Goal: Task Accomplishment & Management: Use online tool/utility

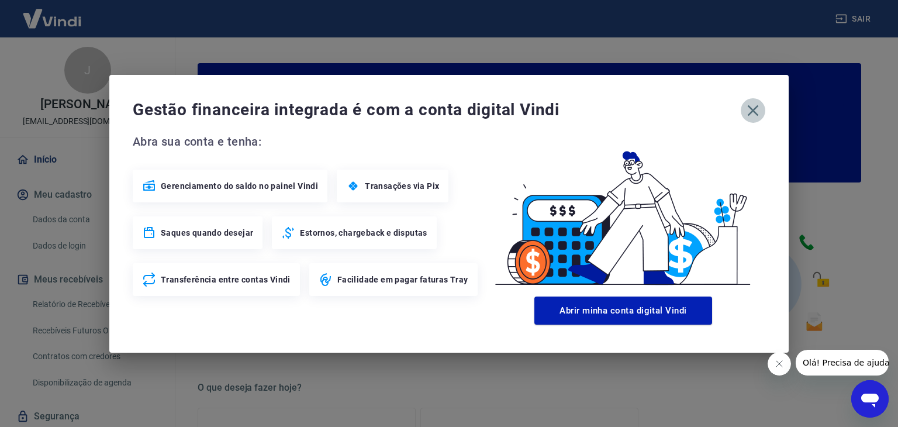
click at [757, 109] on icon "button" at bounding box center [752, 110] width 19 height 19
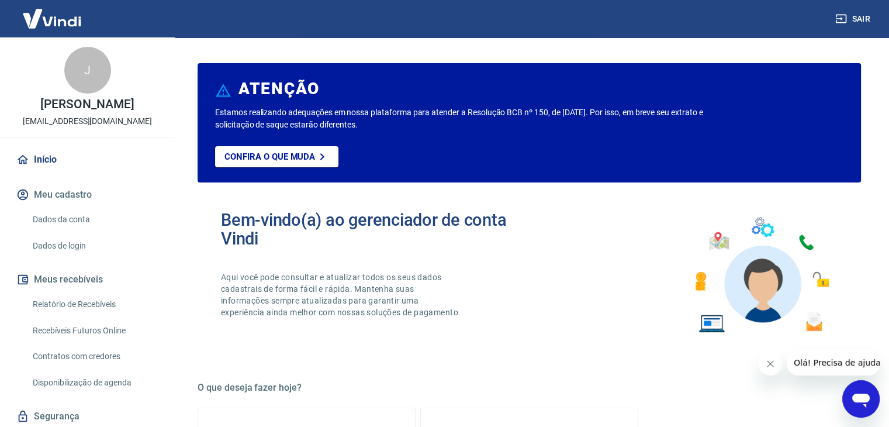
click at [127, 314] on link "Relatório de Recebíveis" at bounding box center [94, 304] width 133 height 24
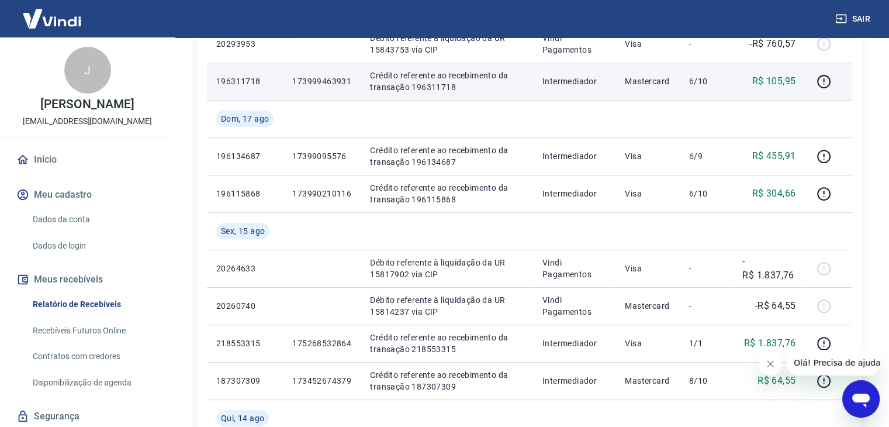
scroll to position [312, 0]
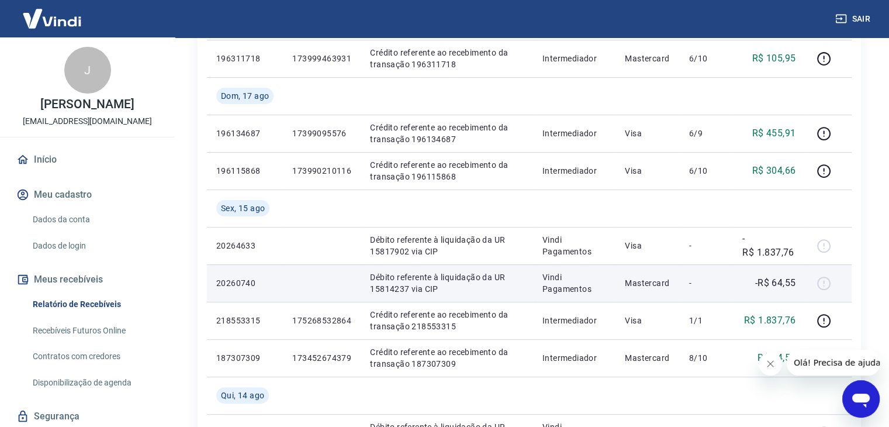
click at [369, 288] on td "Débito referente à liquidação da UR 15814237 via CIP" at bounding box center [447, 282] width 172 height 37
drag, startPoint x: 369, startPoint y: 288, endPoint x: 409, endPoint y: 289, distance: 39.8
click at [409, 289] on p "Débito referente à liquidação da UR 15814237 via CIP" at bounding box center [447, 282] width 154 height 23
click at [323, 287] on td at bounding box center [322, 282] width 78 height 37
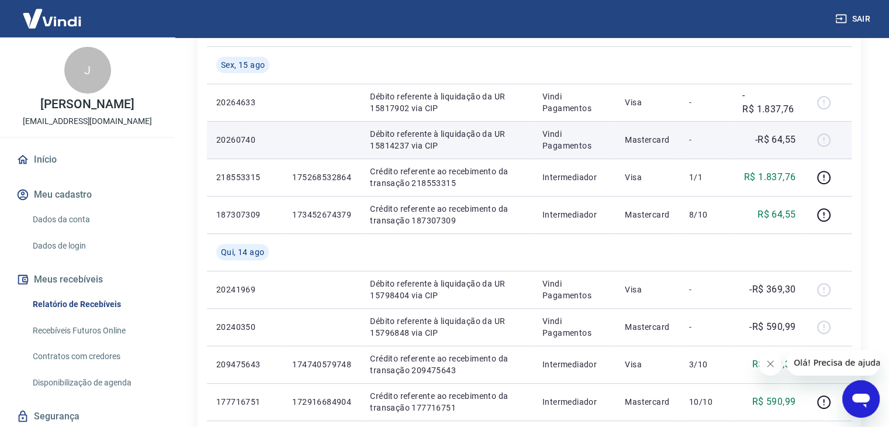
scroll to position [468, 0]
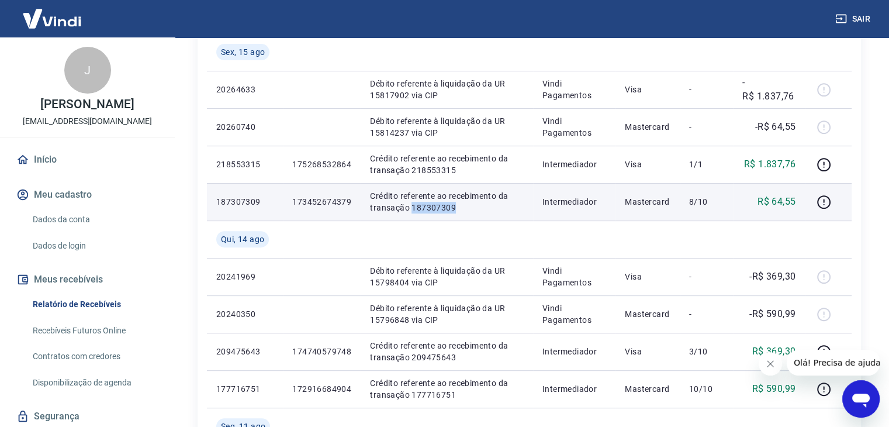
drag, startPoint x: 410, startPoint y: 207, endPoint x: 459, endPoint y: 210, distance: 49.2
click at [459, 210] on p "Crédito referente ao recebimento da transação 187307309" at bounding box center [447, 201] width 154 height 23
copy p "187307309"
click at [486, 212] on p "Crédito referente ao recebimento da transação 187307309" at bounding box center [447, 201] width 154 height 23
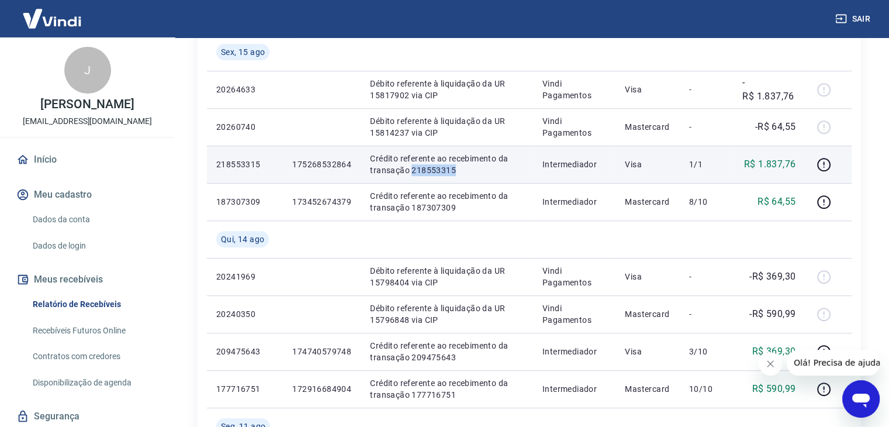
drag, startPoint x: 409, startPoint y: 168, endPoint x: 459, endPoint y: 169, distance: 49.7
click at [459, 169] on p "Crédito referente ao recebimento da transação 218553315" at bounding box center [447, 164] width 154 height 23
copy p "218553315"
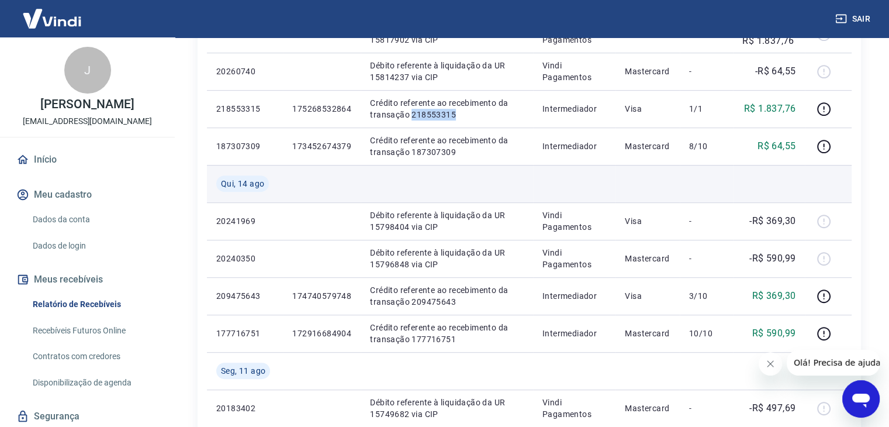
scroll to position [545, 0]
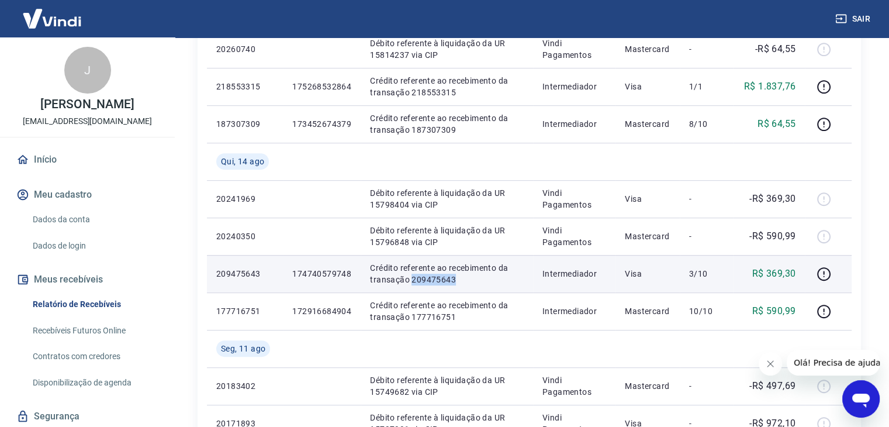
drag, startPoint x: 409, startPoint y: 281, endPoint x: 458, endPoint y: 281, distance: 49.1
click at [458, 281] on p "Crédito referente ao recebimento da transação 209475643" at bounding box center [447, 273] width 154 height 23
copy p "209475643"
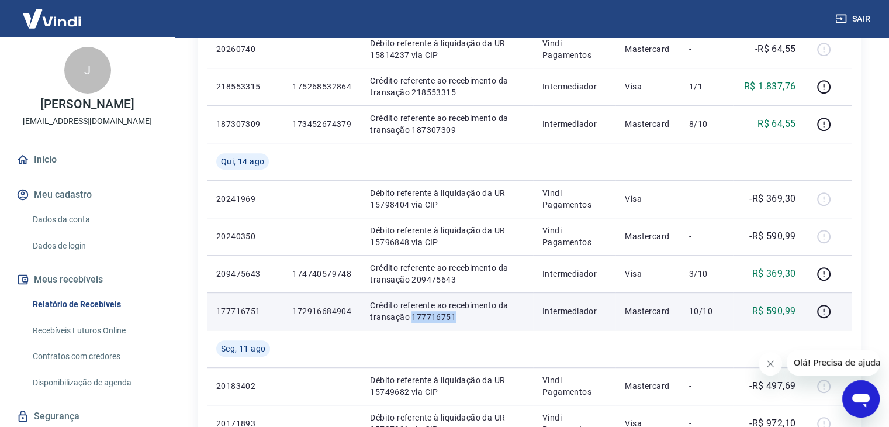
drag, startPoint x: 410, startPoint y: 314, endPoint x: 458, endPoint y: 316, distance: 48.0
click at [458, 316] on p "Crédito referente ao recebimento da transação 177716751" at bounding box center [447, 310] width 154 height 23
copy p "177716751"
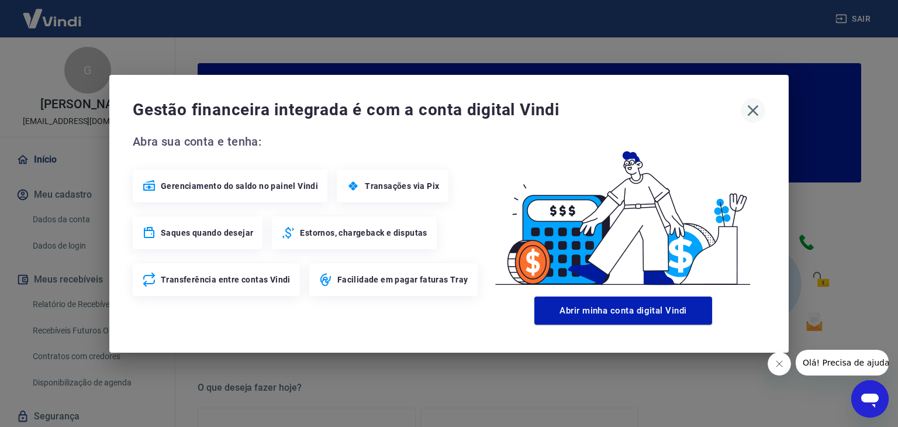
click at [756, 109] on icon "button" at bounding box center [752, 110] width 19 height 19
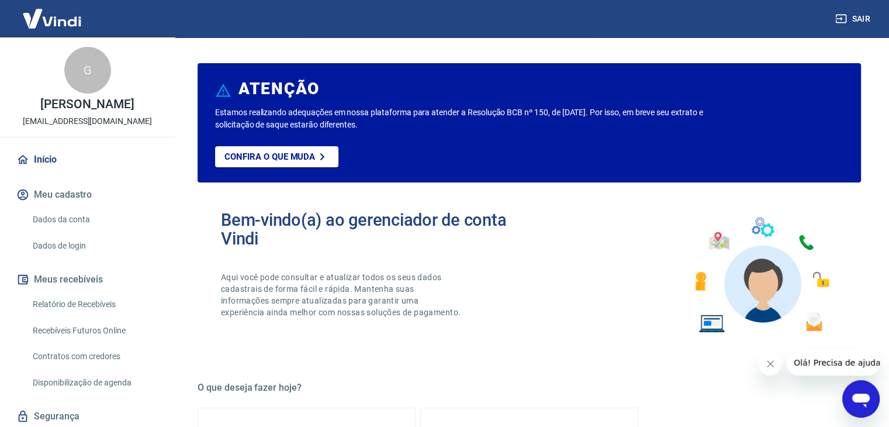
click at [74, 313] on link "Relatório de Recebíveis" at bounding box center [94, 304] width 133 height 24
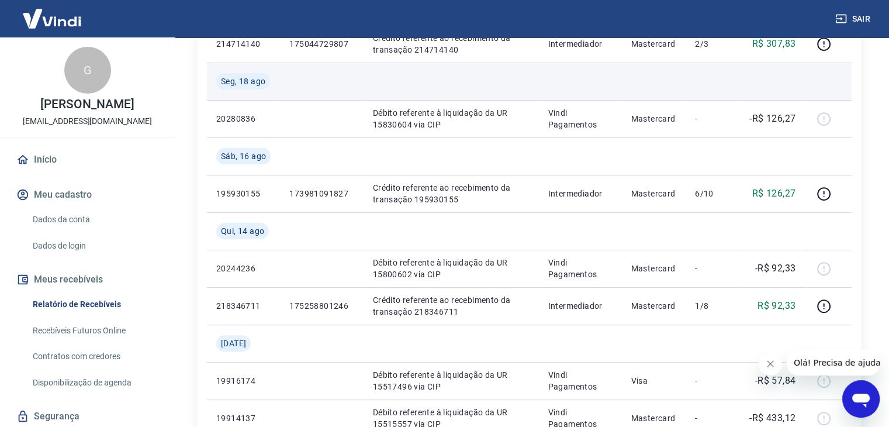
scroll to position [312, 0]
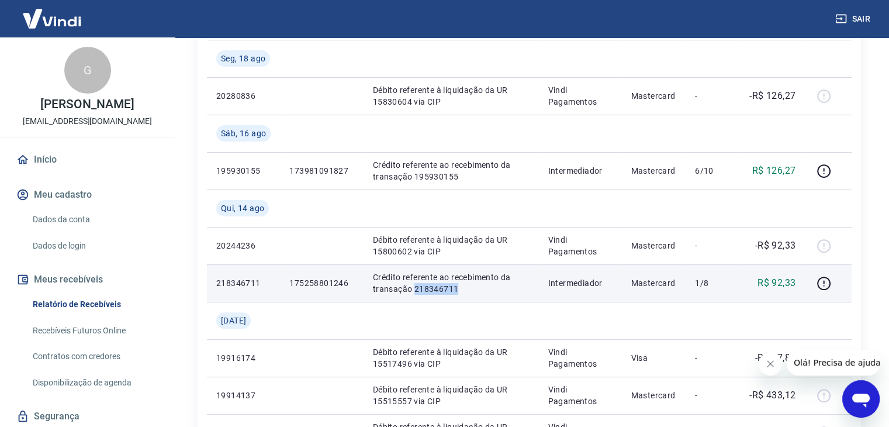
drag, startPoint x: 413, startPoint y: 286, endPoint x: 462, endPoint y: 287, distance: 49.7
click at [462, 287] on p "Crédito referente ao recebimento da transação 218346711" at bounding box center [451, 282] width 157 height 23
copy p "218346711"
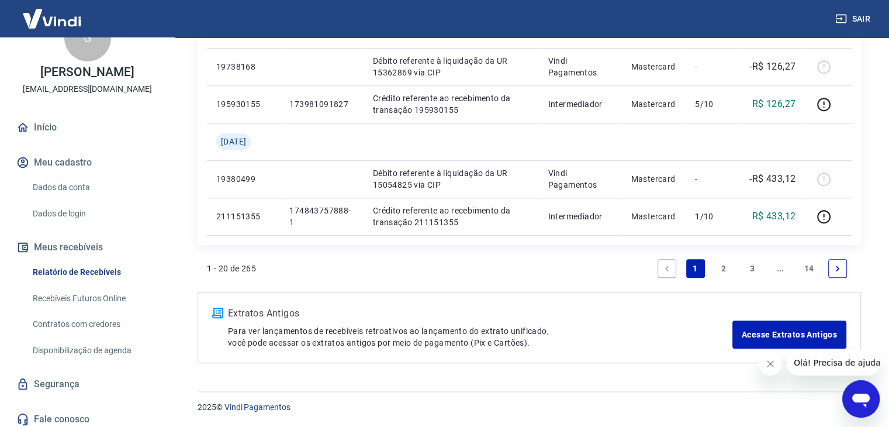
scroll to position [50, 0]
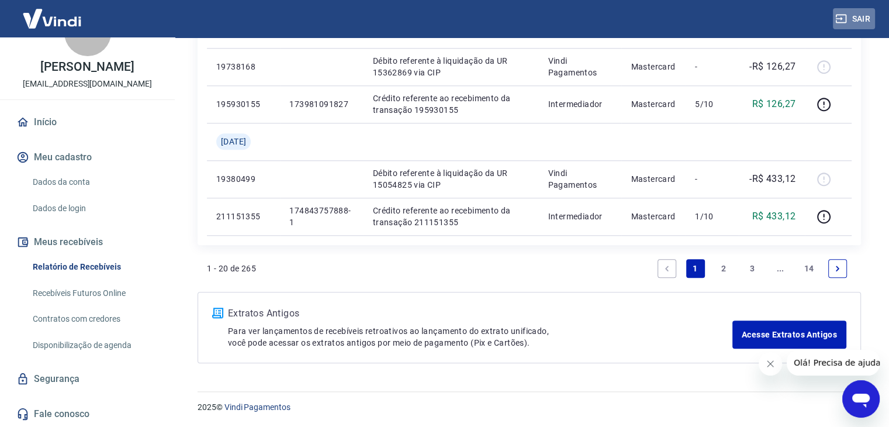
click at [849, 13] on button "Sair" at bounding box center [854, 19] width 42 height 22
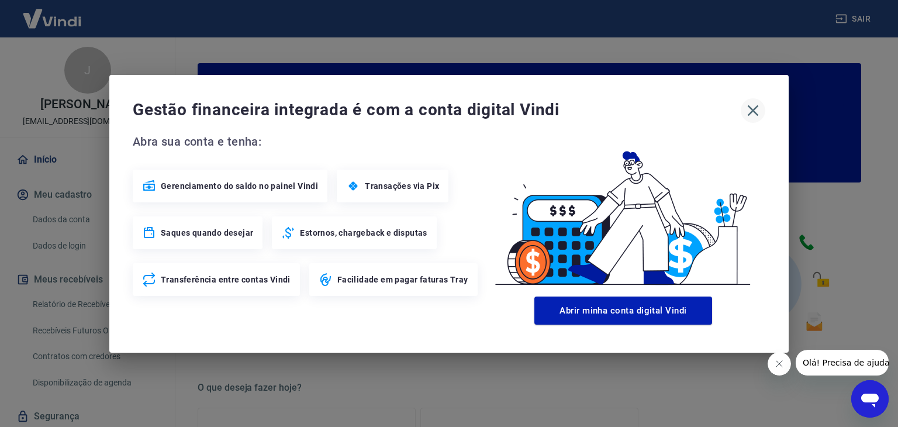
click at [752, 110] on icon "button" at bounding box center [753, 110] width 11 height 11
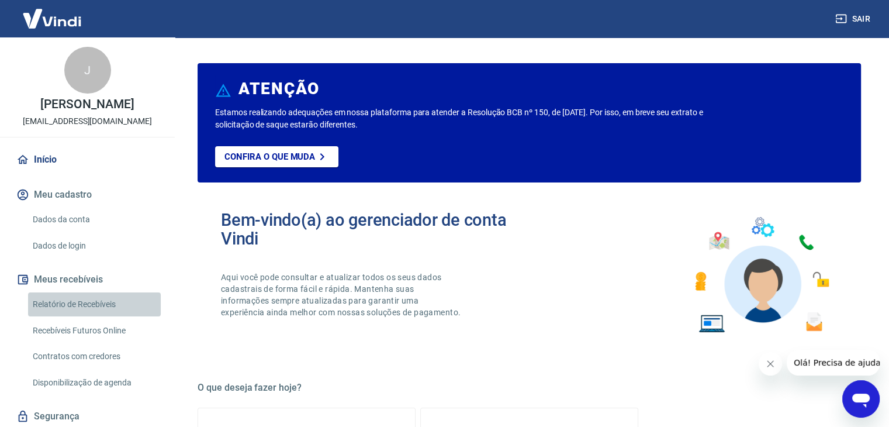
click at [115, 314] on link "Relatório de Recebíveis" at bounding box center [94, 304] width 133 height 24
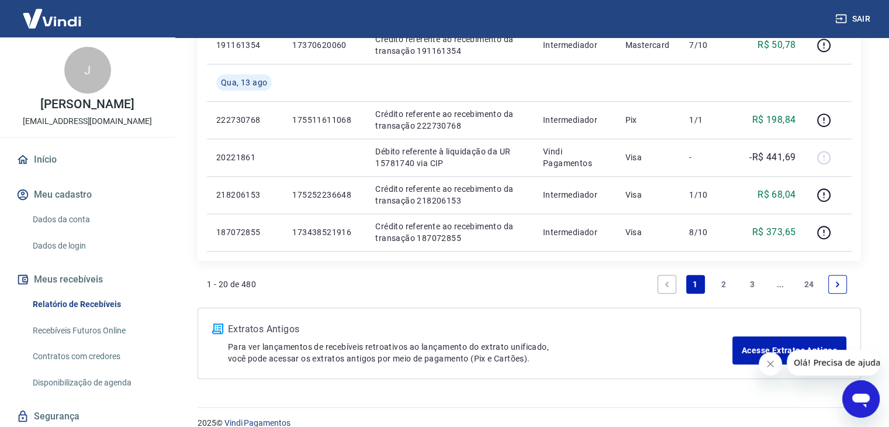
scroll to position [977, 0]
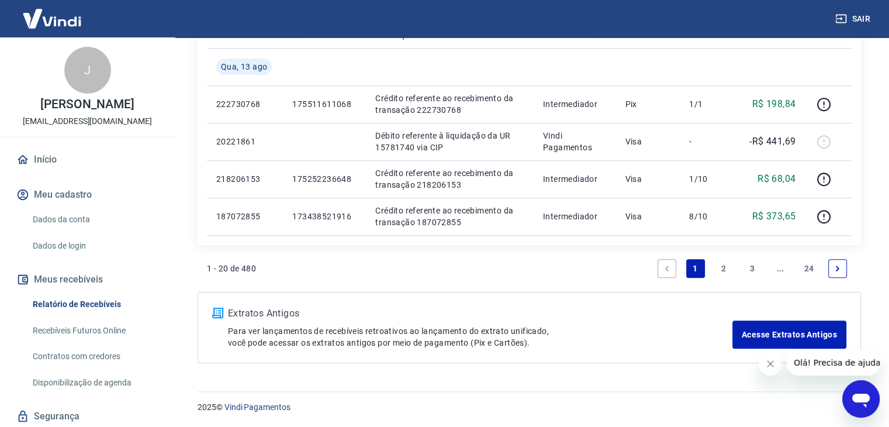
click at [722, 269] on link "2" at bounding box center [723, 268] width 19 height 19
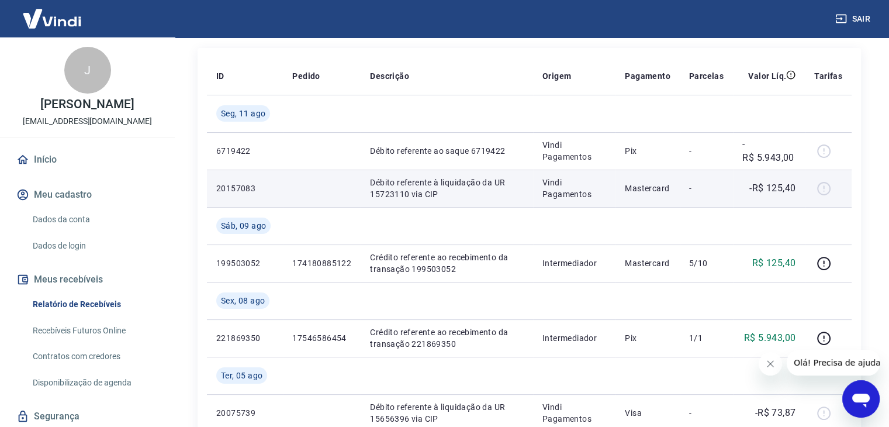
scroll to position [155, 0]
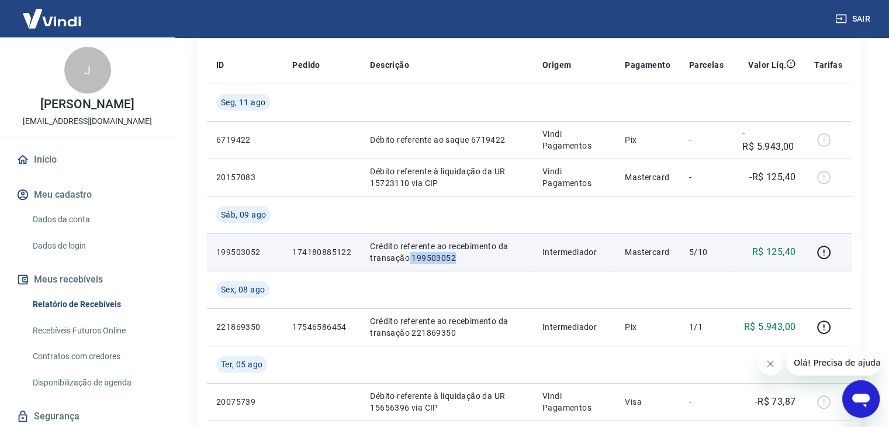
drag, startPoint x: 409, startPoint y: 257, endPoint x: 461, endPoint y: 257, distance: 52.0
click at [461, 257] on p "Crédito referente ao recebimento da transação 199503052" at bounding box center [447, 251] width 154 height 23
copy p "199503052"
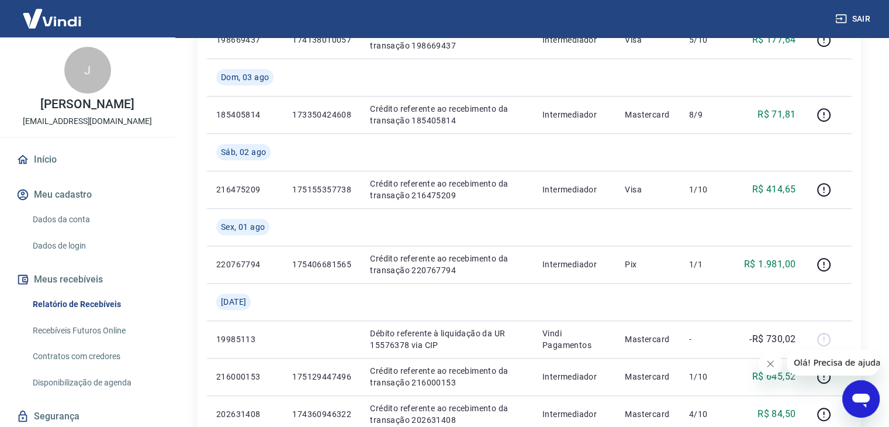
scroll to position [1091, 0]
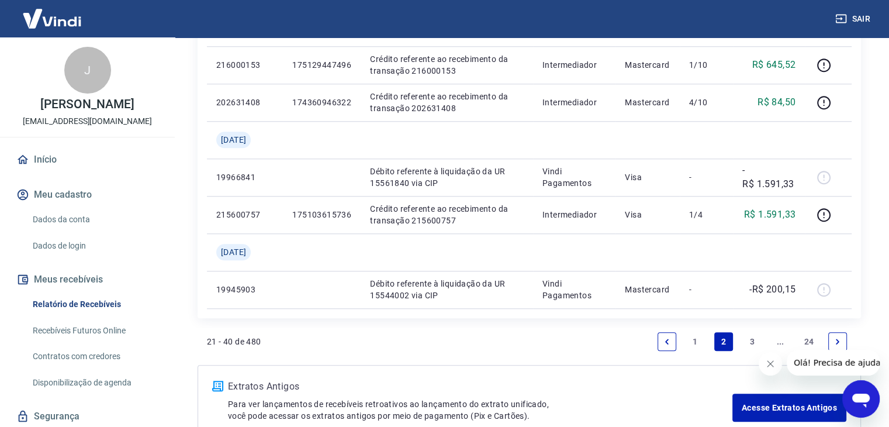
click at [663, 340] on icon "Previous page" at bounding box center [667, 341] width 8 height 8
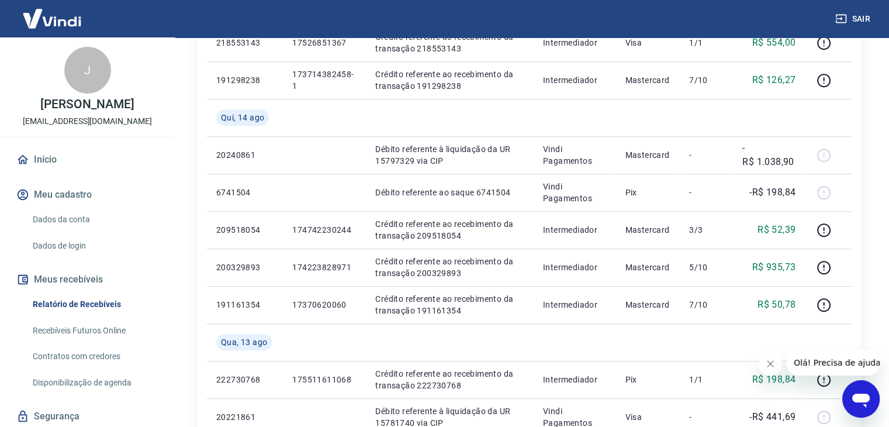
scroll to position [857, 0]
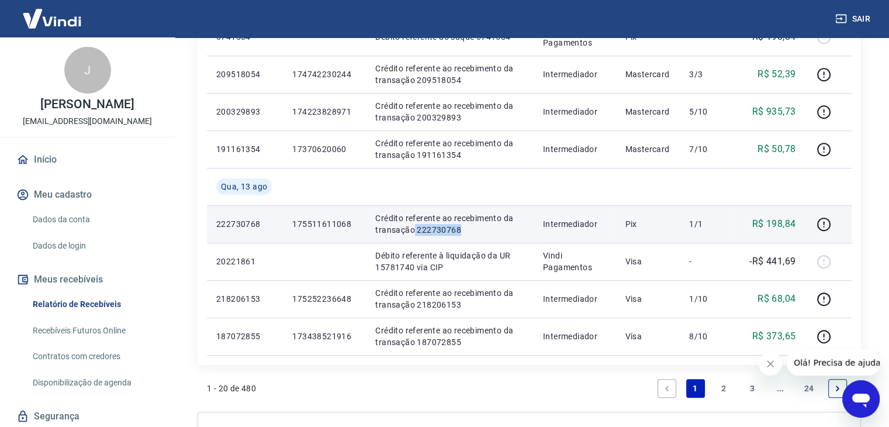
drag, startPoint x: 414, startPoint y: 229, endPoint x: 472, endPoint y: 229, distance: 57.9
click at [472, 229] on p "Crédito referente ao recebimento da transação 222730768" at bounding box center [449, 223] width 148 height 23
copy p "222730768"
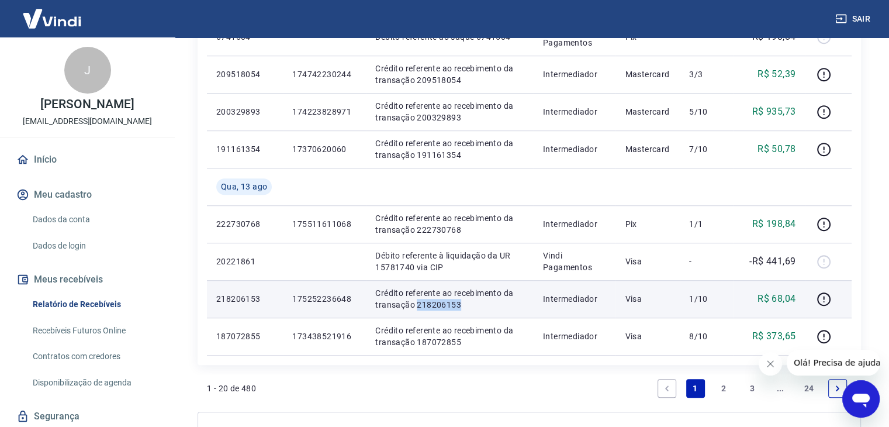
drag, startPoint x: 414, startPoint y: 307, endPoint x: 463, endPoint y: 307, distance: 49.7
click at [463, 307] on p "Crédito referente ao recebimento da transação 218206153" at bounding box center [449, 298] width 148 height 23
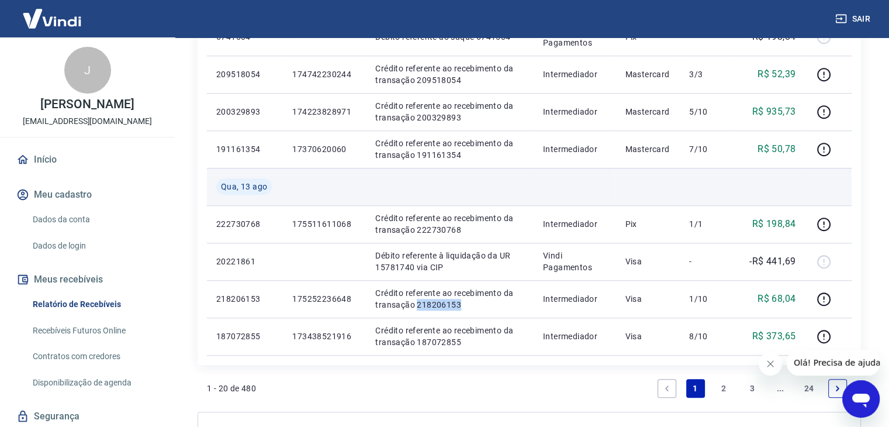
copy p "218206153"
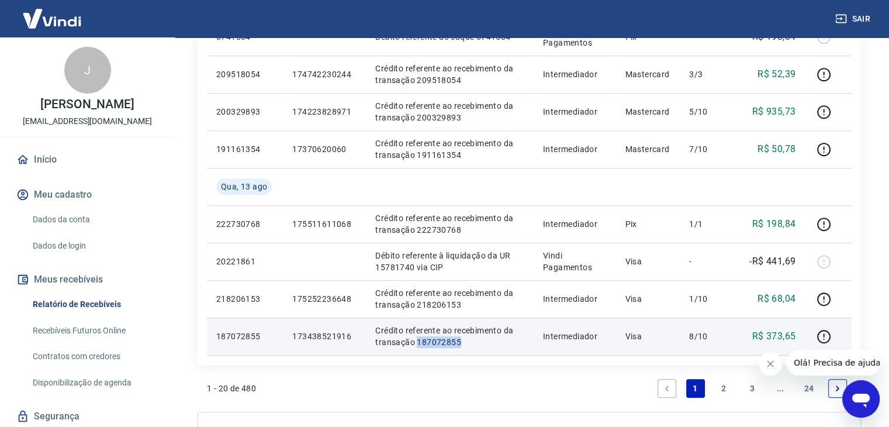
drag, startPoint x: 417, startPoint y: 345, endPoint x: 463, endPoint y: 345, distance: 46.8
click at [463, 345] on p "Crédito referente ao recebimento da transação 187072855" at bounding box center [449, 335] width 148 height 23
copy p "187072855"
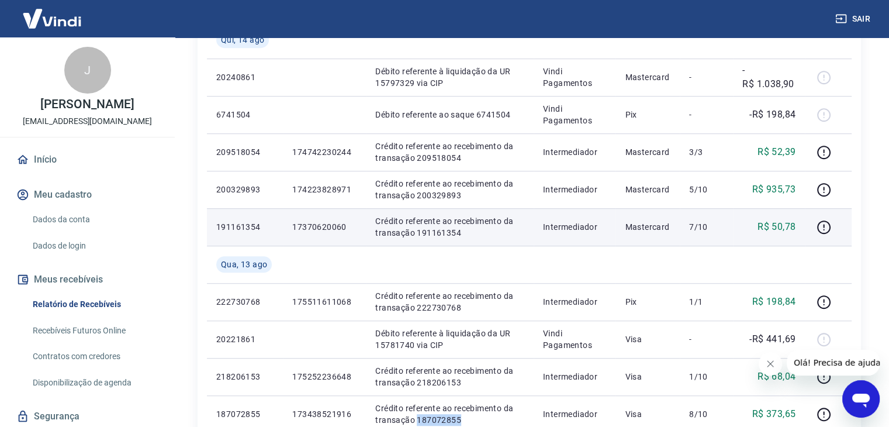
scroll to position [623, 0]
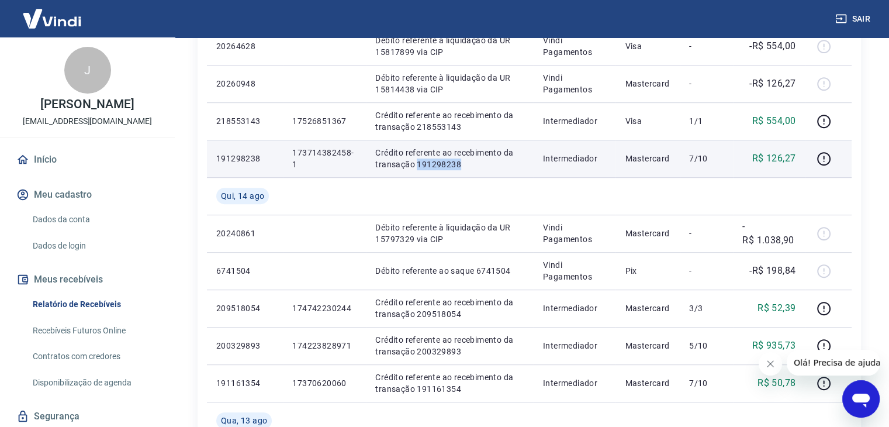
drag, startPoint x: 415, startPoint y: 165, endPoint x: 465, endPoint y: 165, distance: 49.7
click at [465, 165] on p "Crédito referente ao recebimento da transação 191298238" at bounding box center [449, 158] width 148 height 23
copy p "191298238"
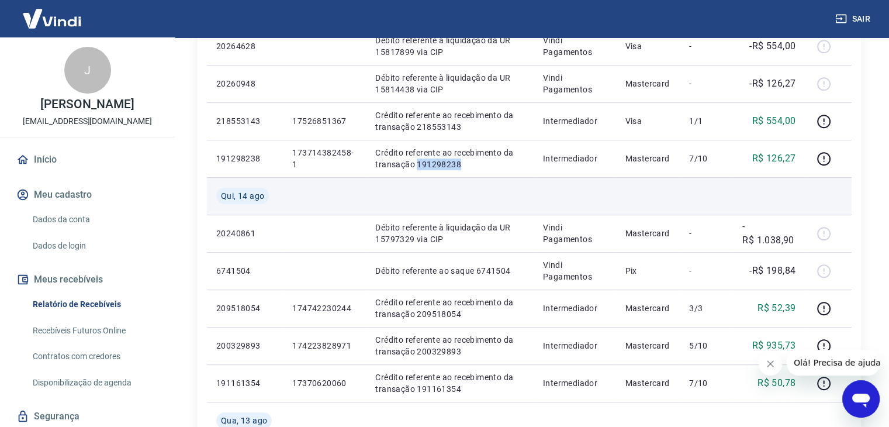
scroll to position [545, 0]
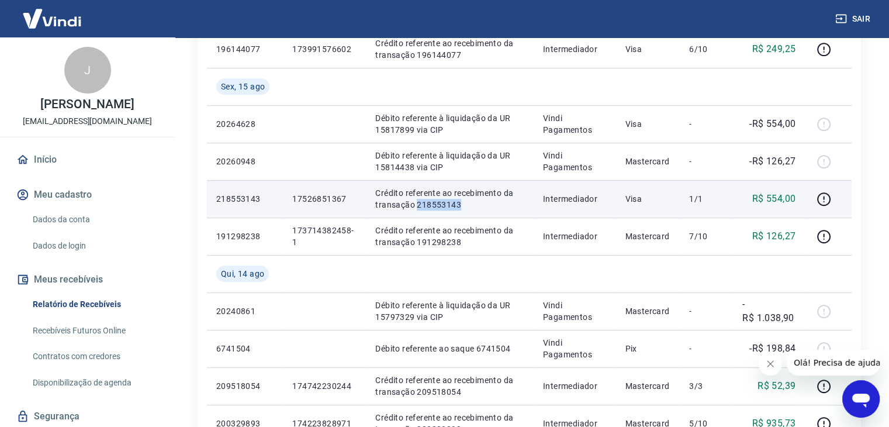
drag, startPoint x: 415, startPoint y: 204, endPoint x: 481, endPoint y: 204, distance: 66.0
click at [481, 204] on p "Crédito referente ao recebimento da transação 218553143" at bounding box center [449, 198] width 148 height 23
copy p "218553143"
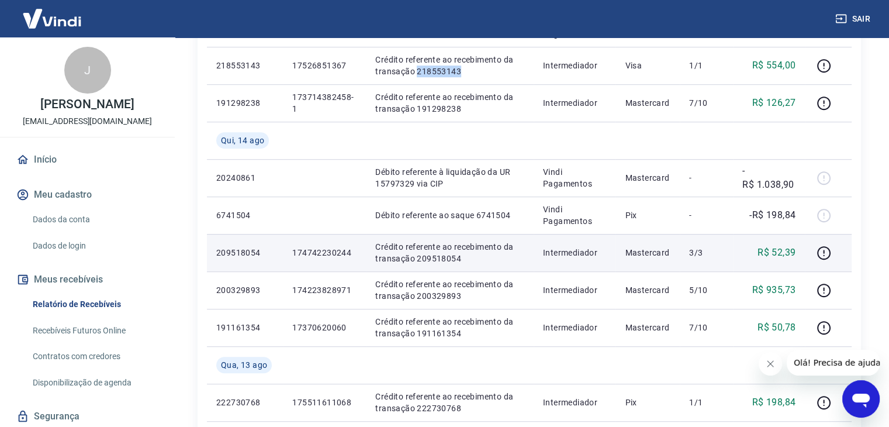
scroll to position [701, 0]
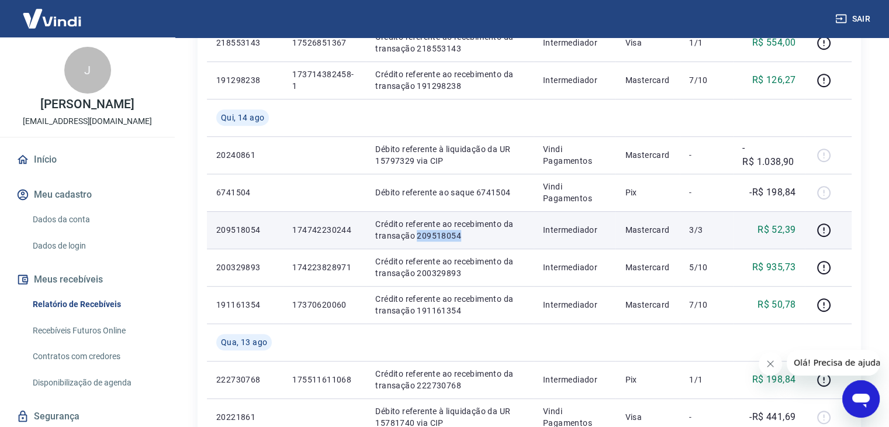
drag, startPoint x: 414, startPoint y: 234, endPoint x: 465, endPoint y: 234, distance: 51.4
click at [465, 234] on p "Crédito referente ao recebimento da transação 209518054" at bounding box center [449, 229] width 148 height 23
copy p "209518054"
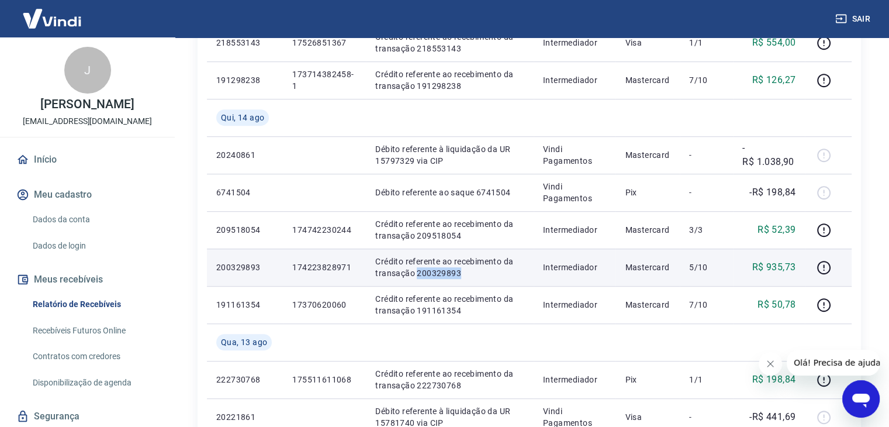
drag, startPoint x: 414, startPoint y: 272, endPoint x: 472, endPoint y: 274, distance: 57.9
click at [472, 274] on p "Crédito referente ao recebimento da transação 200329893" at bounding box center [449, 266] width 148 height 23
copy p "200329893"
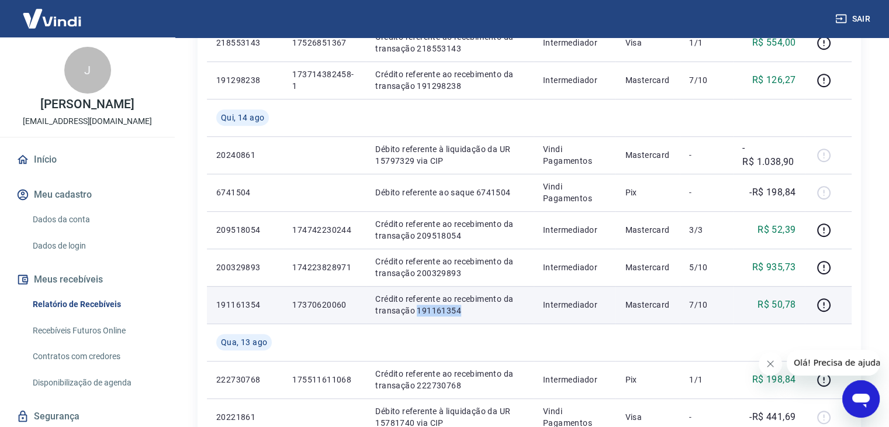
drag, startPoint x: 415, startPoint y: 311, endPoint x: 471, endPoint y: 313, distance: 56.1
click at [471, 313] on p "Crédito referente ao recebimento da transação 191161354" at bounding box center [449, 304] width 148 height 23
copy p "191161354"
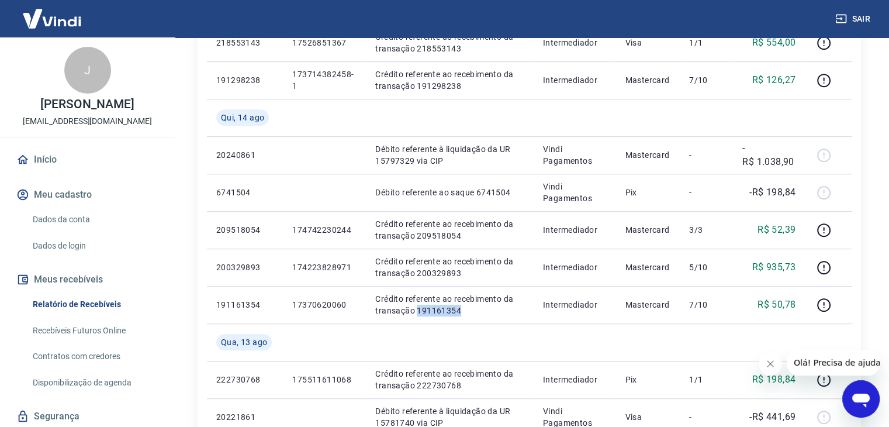
click at [855, 20] on button "Sair" at bounding box center [854, 19] width 42 height 22
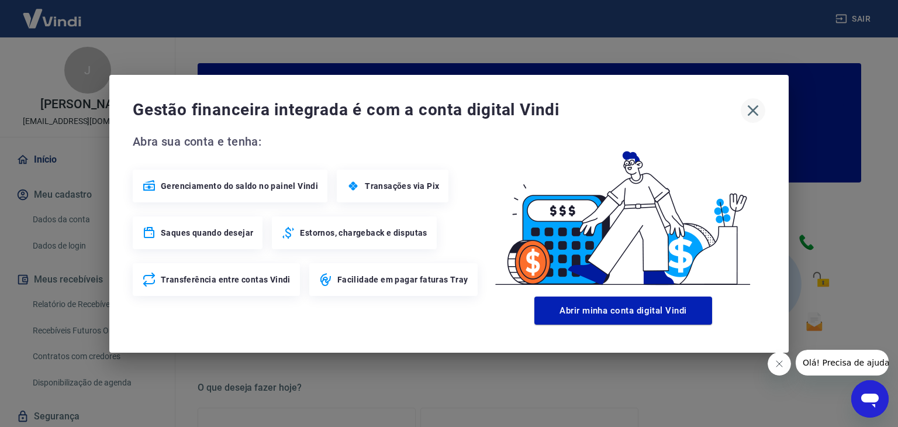
click at [753, 109] on icon "button" at bounding box center [753, 110] width 11 height 11
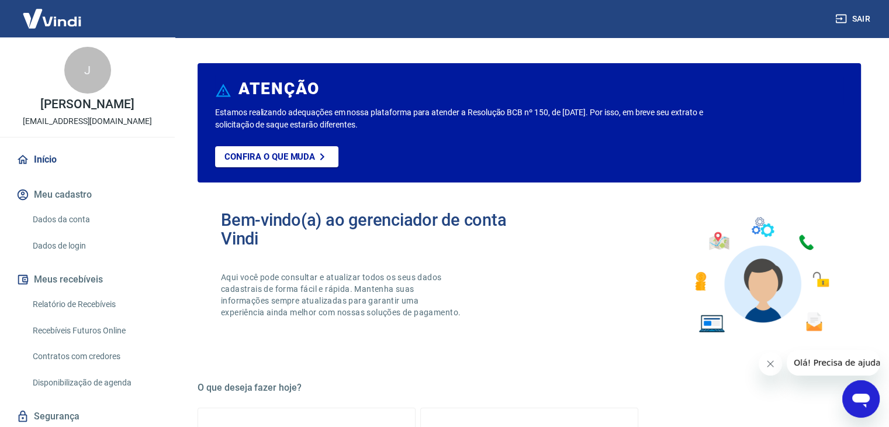
click at [88, 313] on link "Relatório de Recebíveis" at bounding box center [94, 304] width 133 height 24
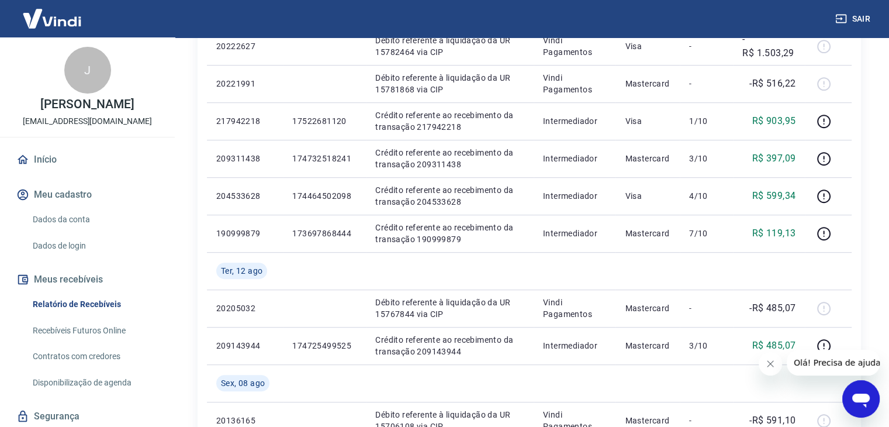
scroll to position [701, 0]
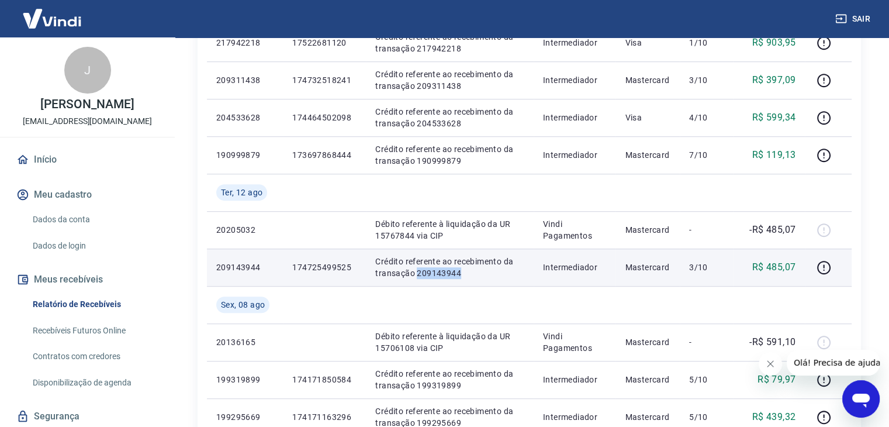
drag, startPoint x: 416, startPoint y: 275, endPoint x: 463, endPoint y: 276, distance: 47.4
click at [463, 276] on p "Crédito referente ao recebimento da transação 209143944" at bounding box center [449, 266] width 148 height 23
copy p "209143944"
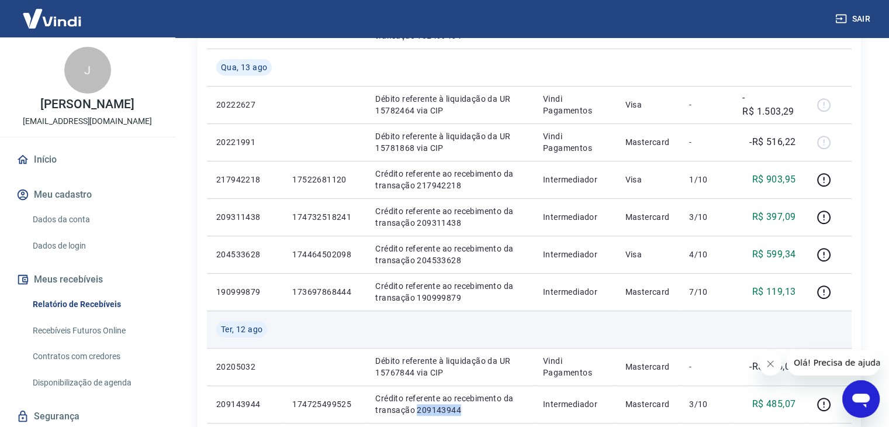
scroll to position [545, 0]
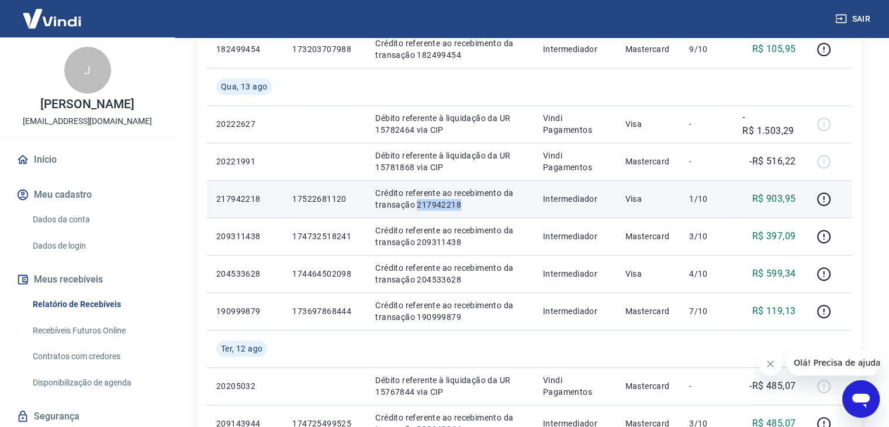
drag, startPoint x: 414, startPoint y: 205, endPoint x: 465, endPoint y: 205, distance: 51.4
click at [465, 205] on p "Crédito referente ao recebimento da transação 217942218" at bounding box center [449, 198] width 148 height 23
copy p "217942218"
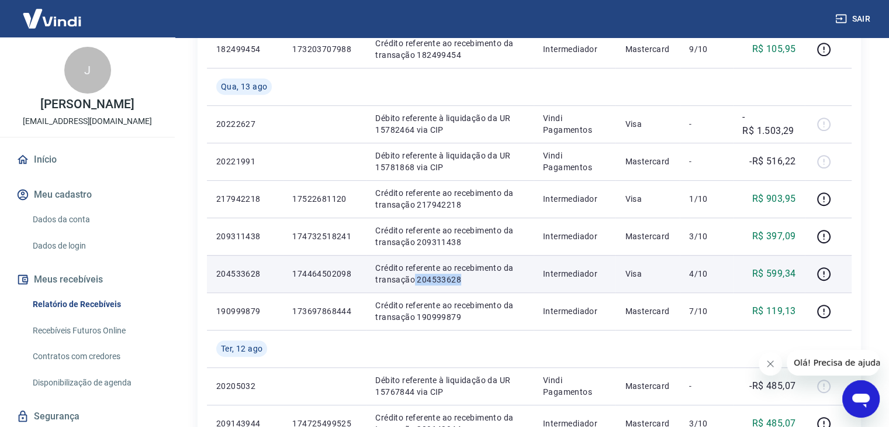
drag, startPoint x: 413, startPoint y: 282, endPoint x: 459, endPoint y: 282, distance: 45.6
click at [459, 282] on p "Crédito referente ao recebimento da transação 204533628" at bounding box center [449, 273] width 148 height 23
copy p "204533628"
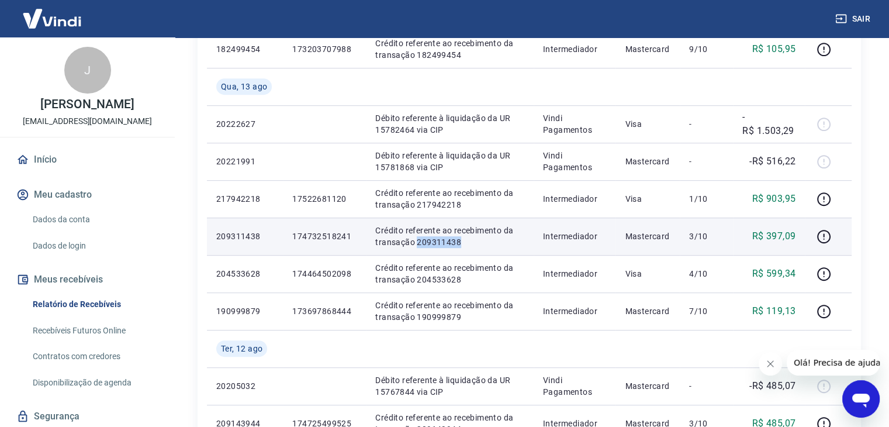
drag, startPoint x: 415, startPoint y: 243, endPoint x: 472, endPoint y: 237, distance: 57.5
click at [472, 237] on p "Crédito referente ao recebimento da transação 209311438" at bounding box center [449, 235] width 148 height 23
copy p "209311438"
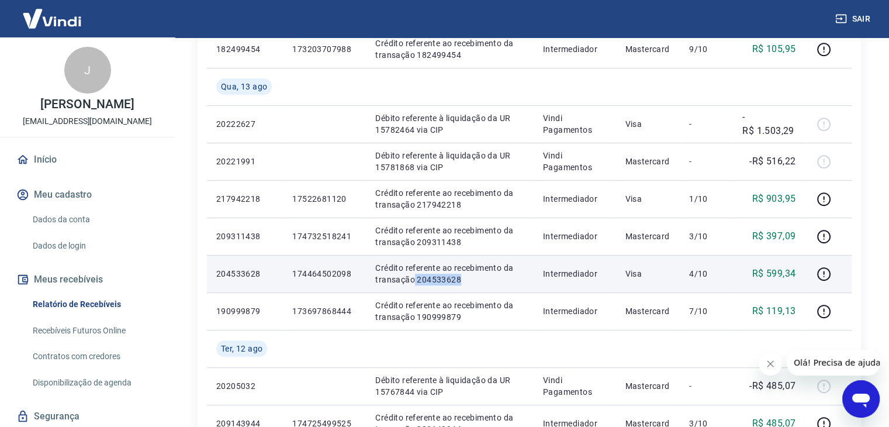
drag, startPoint x: 413, startPoint y: 279, endPoint x: 462, endPoint y: 278, distance: 49.1
click at [462, 278] on p "Crédito referente ao recebimento da transação 204533628" at bounding box center [449, 273] width 148 height 23
copy p "204533628"
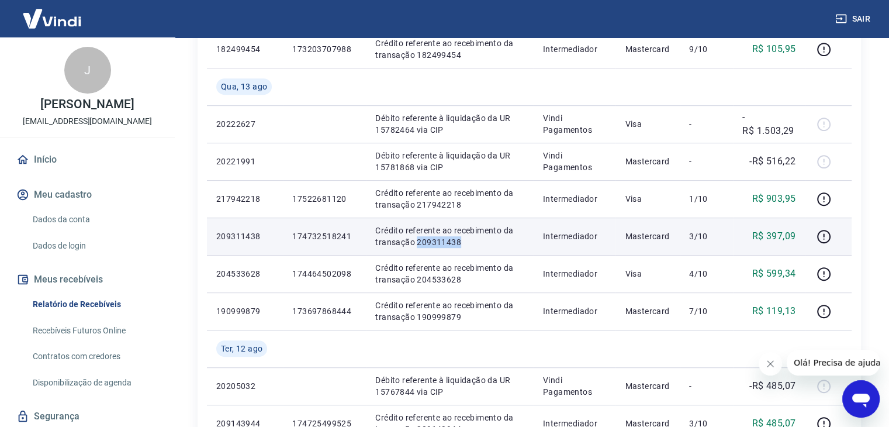
drag, startPoint x: 417, startPoint y: 242, endPoint x: 461, endPoint y: 242, distance: 43.3
click at [461, 242] on p "Crédito referente ao recebimento da transação 209311438" at bounding box center [449, 235] width 148 height 23
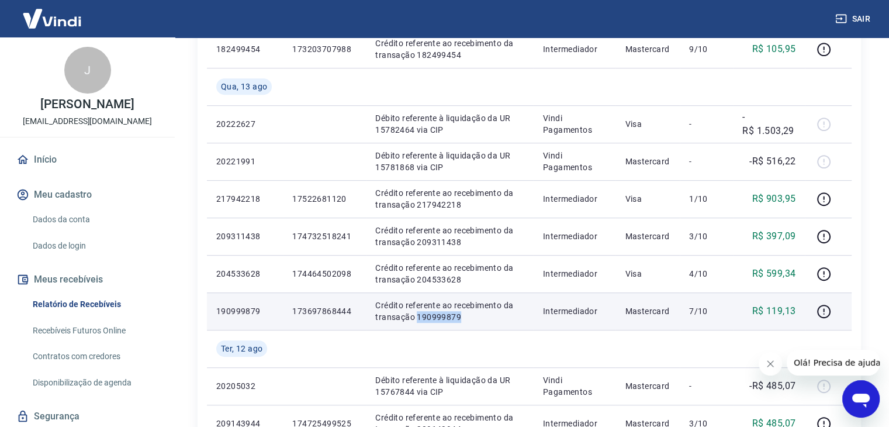
drag, startPoint x: 416, startPoint y: 318, endPoint x: 468, endPoint y: 318, distance: 51.4
click at [468, 318] on p "Crédito referente ao recebimento da transação 190999879" at bounding box center [449, 310] width 148 height 23
copy p "190999879"
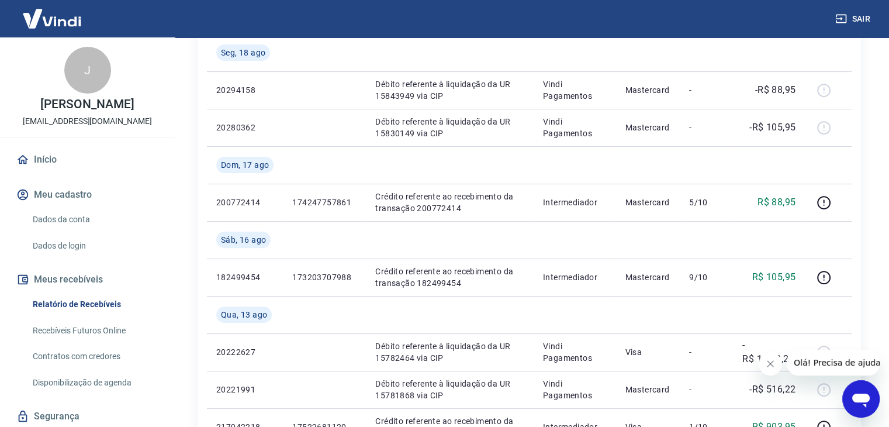
scroll to position [312, 0]
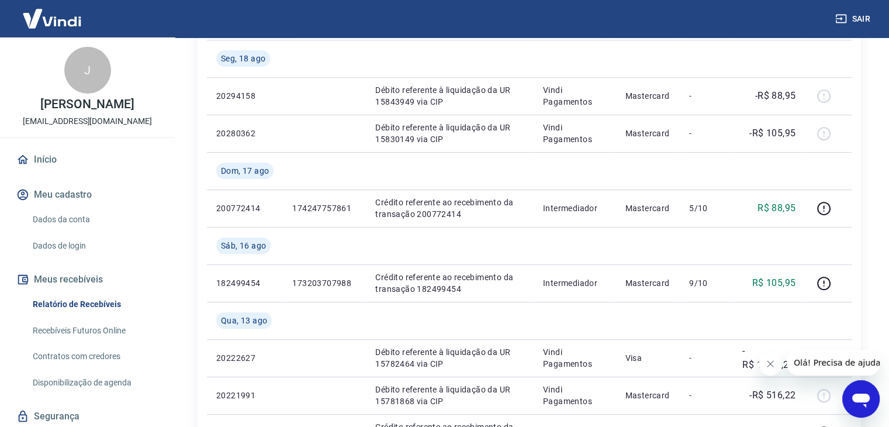
click at [857, 19] on button "Sair" at bounding box center [854, 19] width 42 height 22
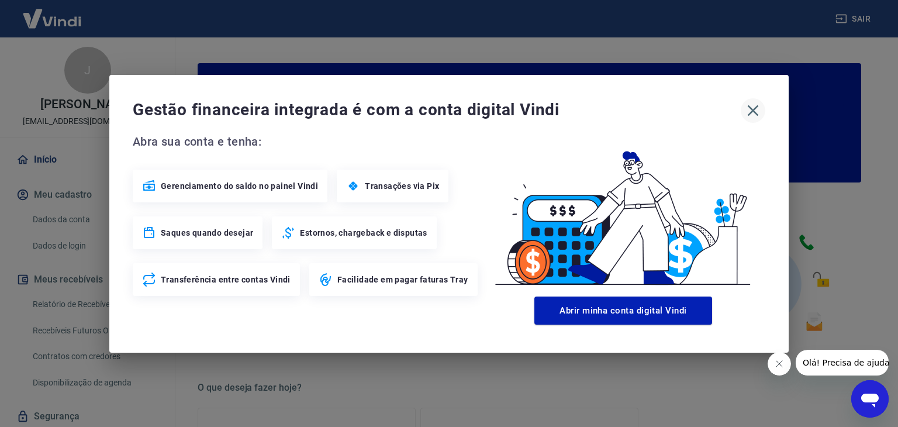
click at [755, 106] on icon "button" at bounding box center [753, 110] width 11 height 11
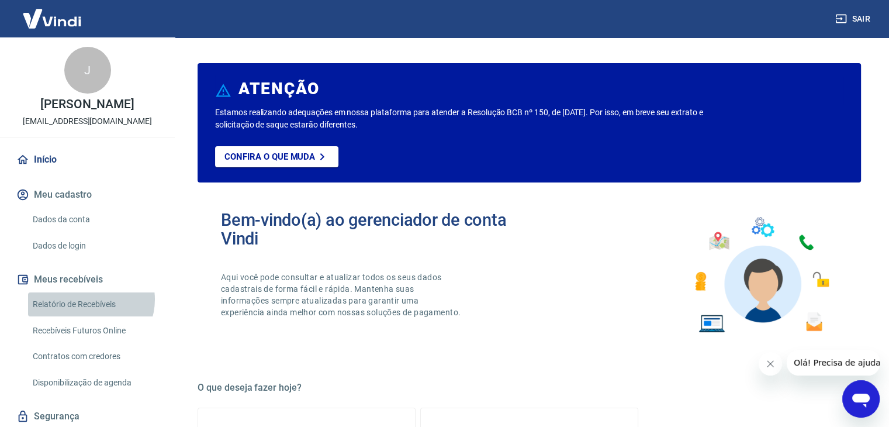
click at [90, 312] on link "Relatório de Recebíveis" at bounding box center [94, 304] width 133 height 24
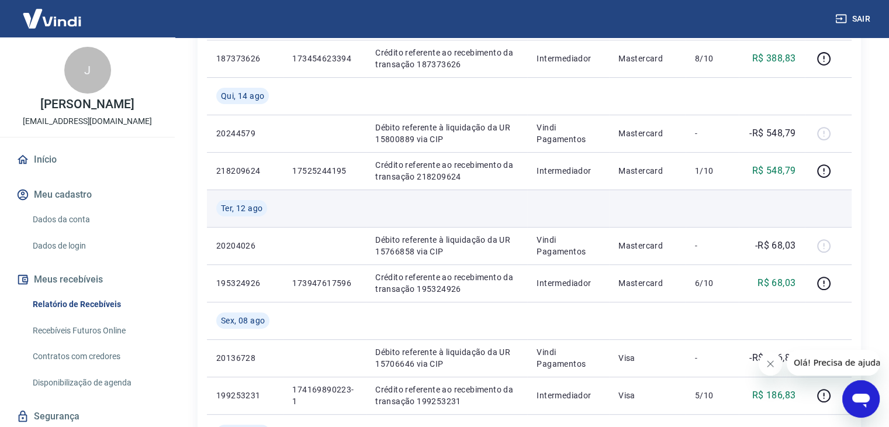
scroll to position [468, 0]
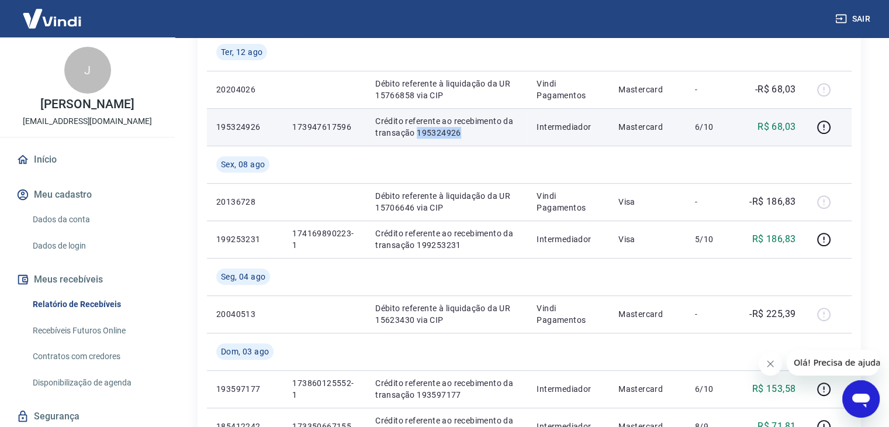
drag, startPoint x: 414, startPoint y: 131, endPoint x: 462, endPoint y: 131, distance: 48.5
click at [462, 131] on p "Crédito referente ao recebimento da transação 195324926" at bounding box center [446, 126] width 143 height 23
copy p "195324926"
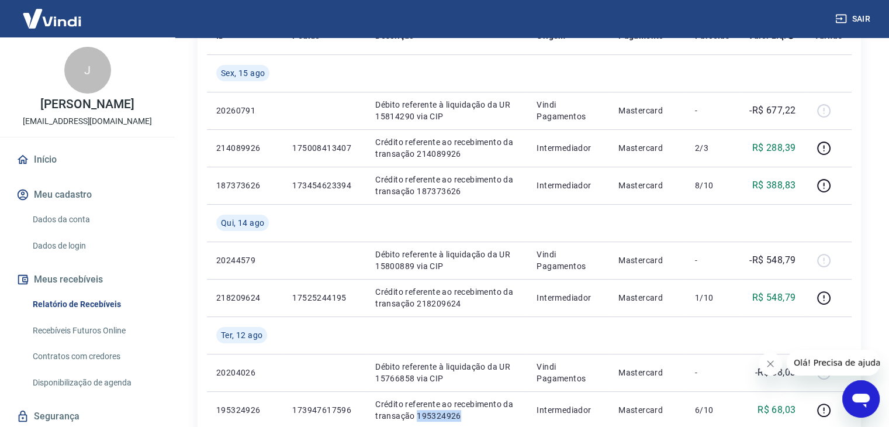
scroll to position [155, 0]
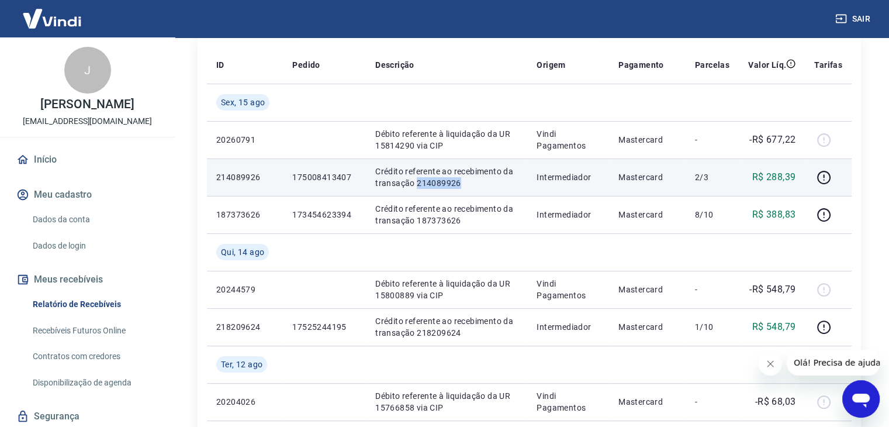
drag, startPoint x: 414, startPoint y: 183, endPoint x: 465, endPoint y: 185, distance: 50.9
click at [465, 185] on p "Crédito referente ao recebimento da transação 214089926" at bounding box center [446, 176] width 143 height 23
copy p "214089926"
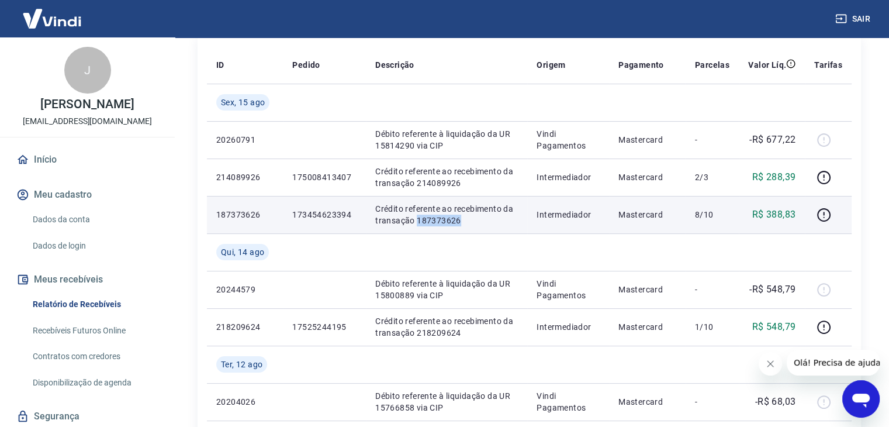
drag, startPoint x: 416, startPoint y: 222, endPoint x: 462, endPoint y: 222, distance: 46.2
click at [462, 222] on p "Crédito referente ao recebimento da transação 187373626" at bounding box center [446, 214] width 143 height 23
copy p "187373626"
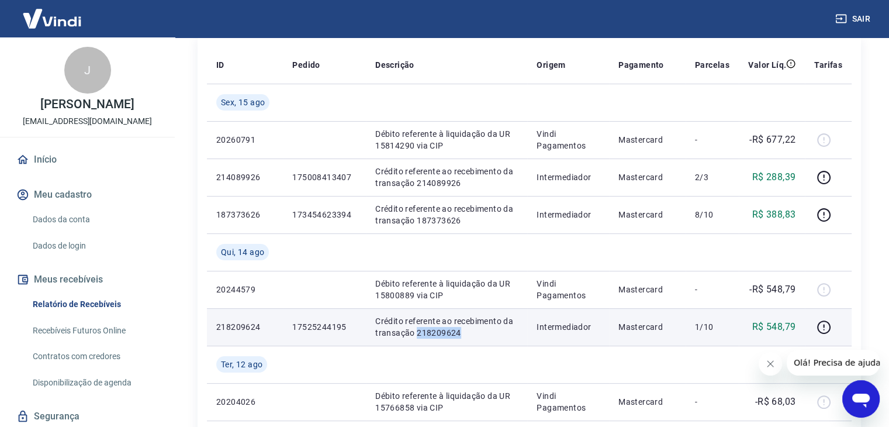
drag, startPoint x: 414, startPoint y: 331, endPoint x: 466, endPoint y: 335, distance: 52.8
click at [466, 335] on p "Crédito referente ao recebimento da transação 218209624" at bounding box center [446, 326] width 143 height 23
copy p "218209624"
